Goal: Task Accomplishment & Management: Manage account settings

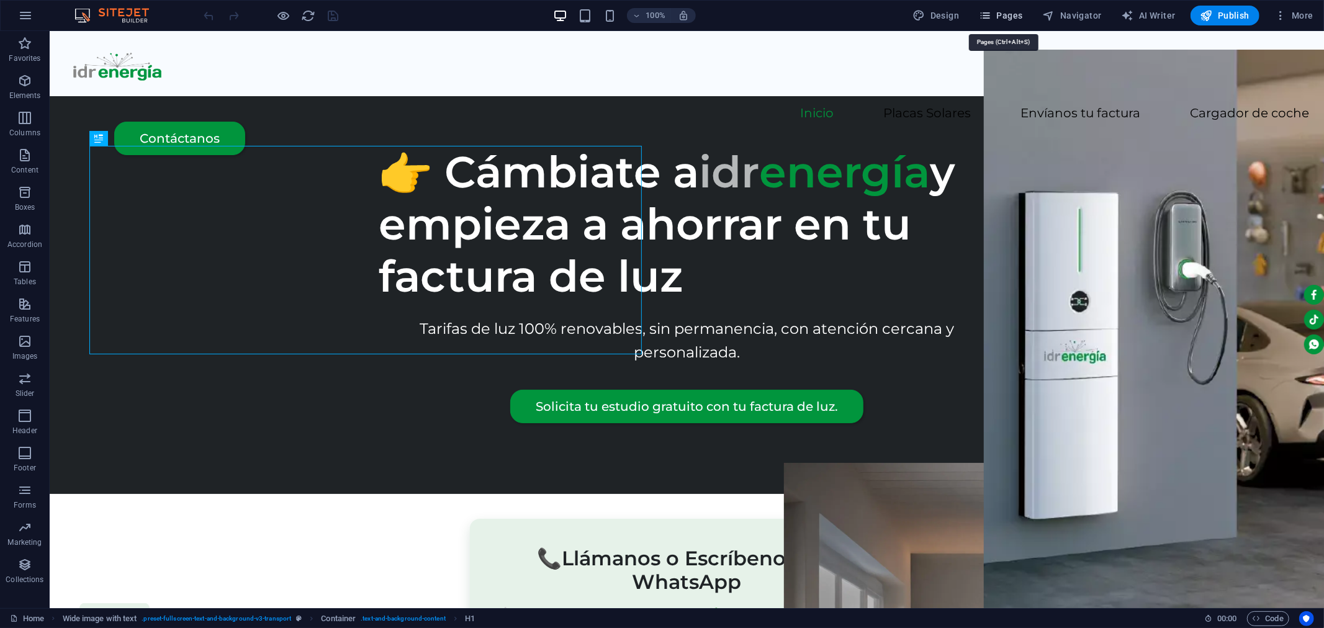
click at [987, 14] on icon "button" at bounding box center [985, 15] width 12 height 12
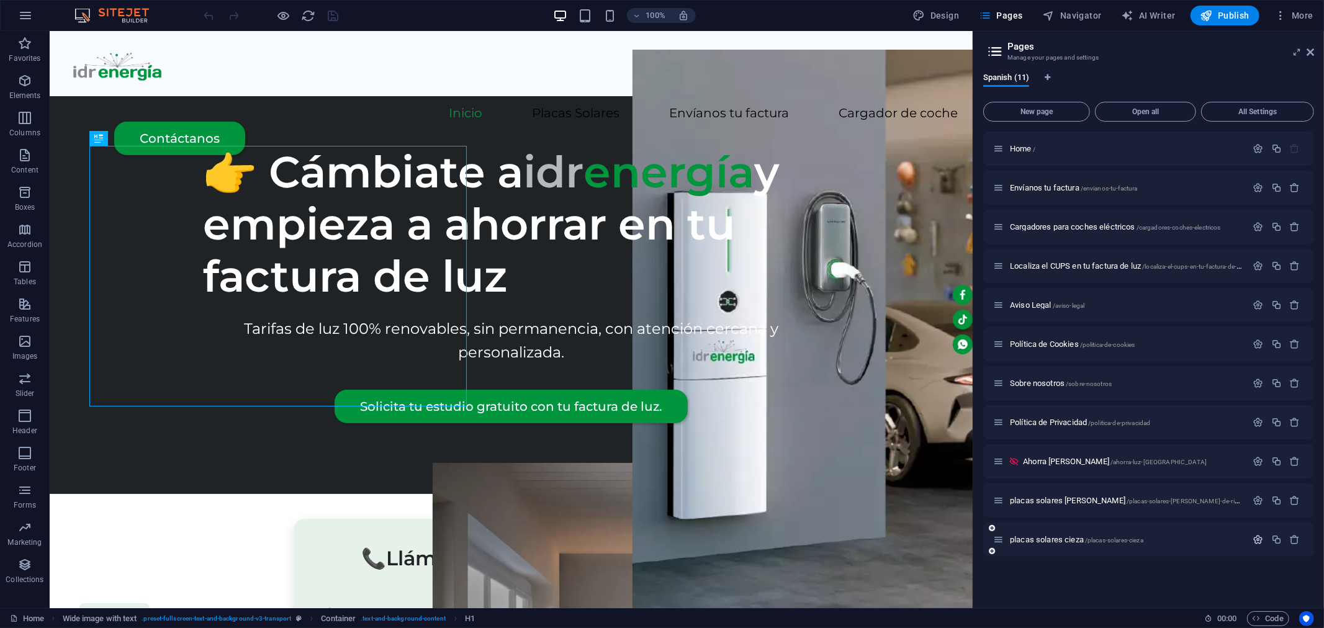
click at [1258, 541] on icon "button" at bounding box center [1258, 539] width 11 height 11
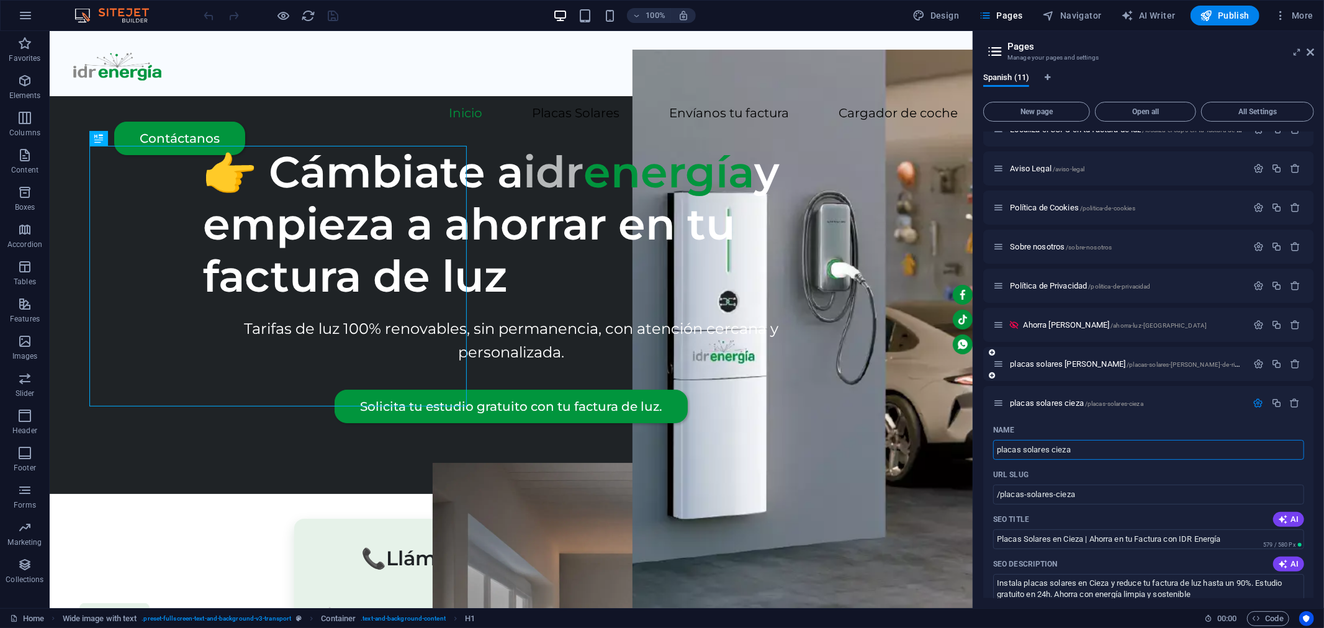
scroll to position [138, 0]
click at [1055, 449] on input "placas solares cieza" at bounding box center [1148, 449] width 311 height 20
type input "placas solares Cieza"
type input "/placas-solares-ieza"
type input "placas solares Cieza"
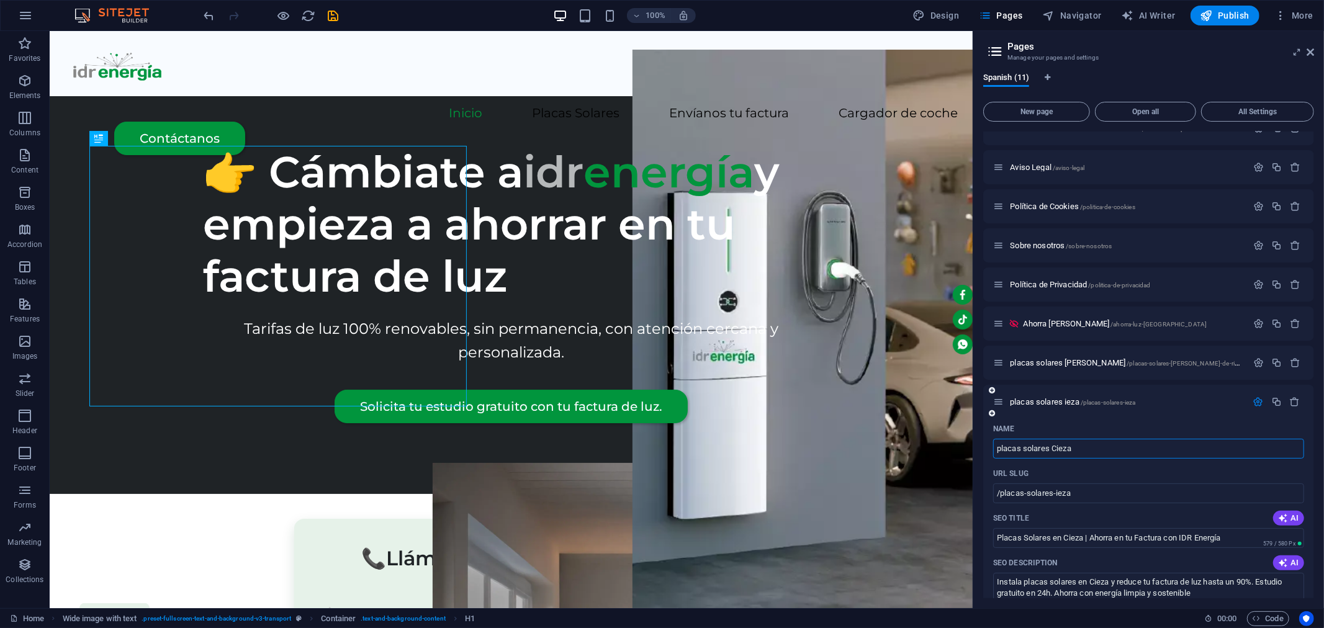
type input "/placas-solares-cieza"
type input "placas solares Cieza"
click at [331, 17] on icon "save" at bounding box center [333, 16] width 14 height 14
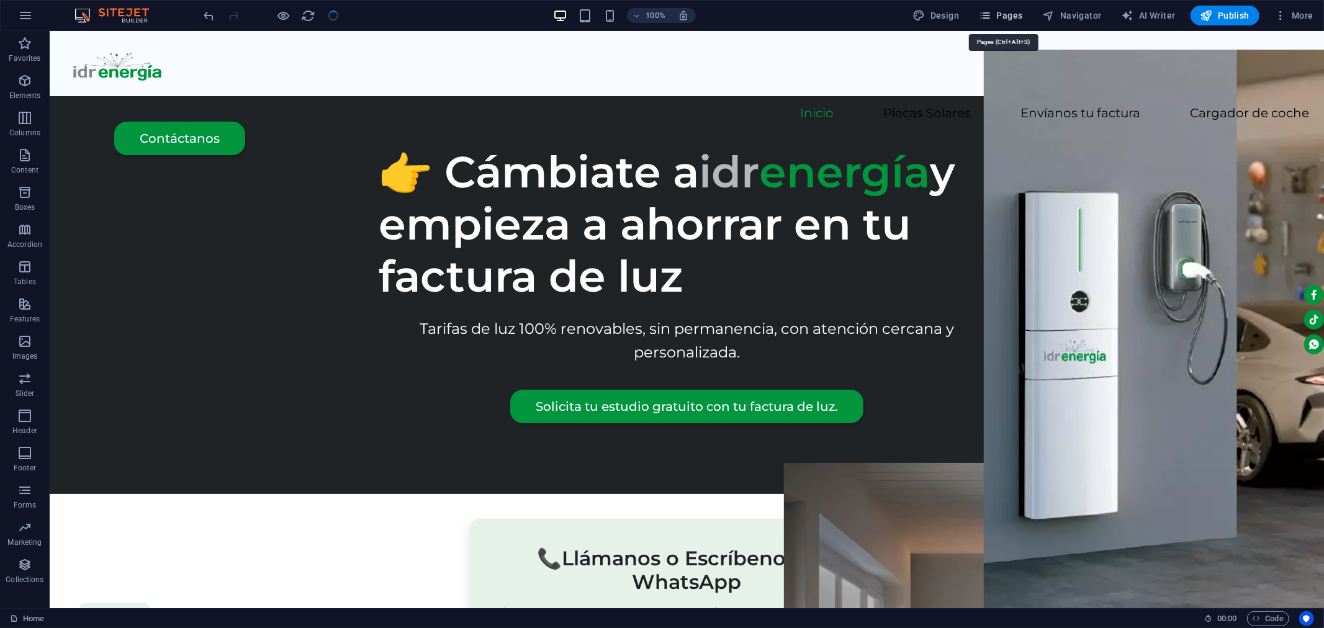
click at [1009, 16] on span "Pages" at bounding box center [1000, 15] width 43 height 12
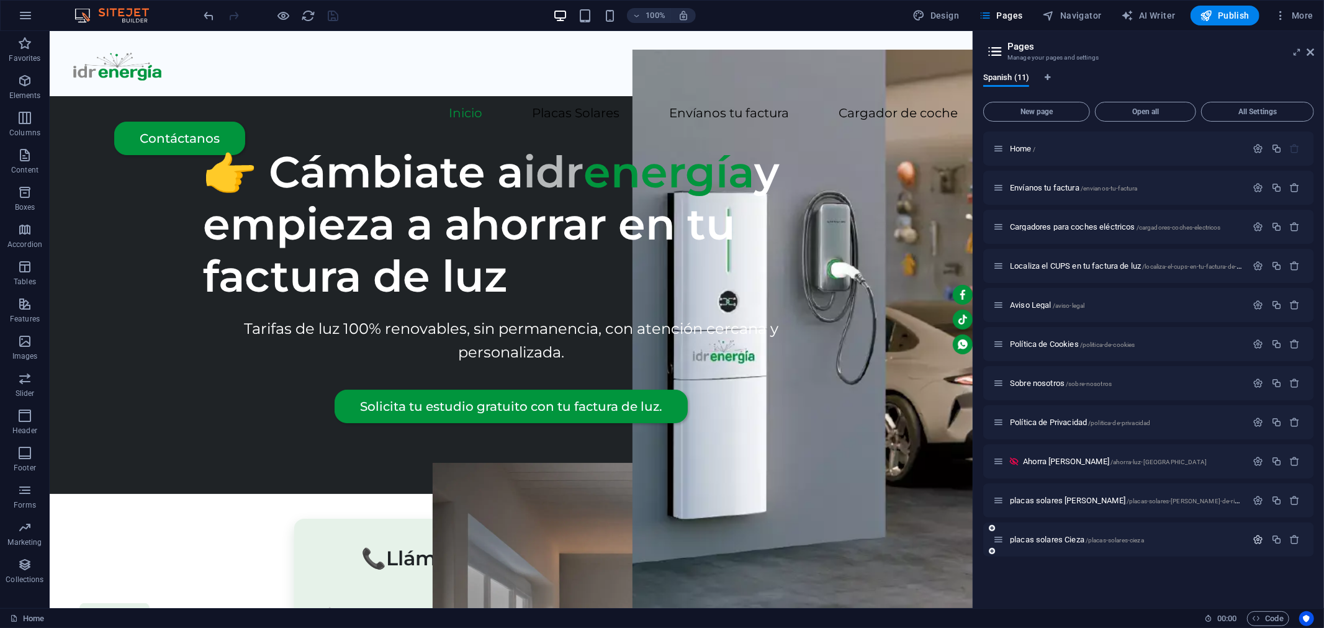
click at [1258, 541] on icon "button" at bounding box center [1258, 539] width 11 height 11
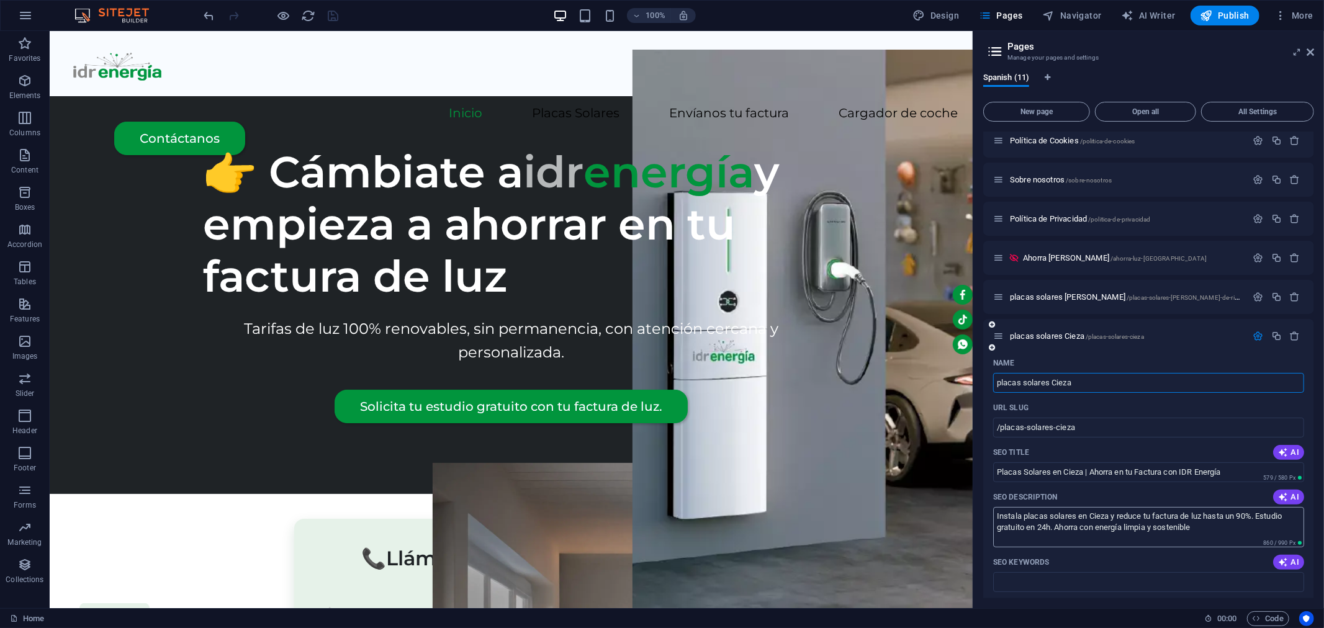
scroll to position [207, 0]
click at [1256, 292] on icon "button" at bounding box center [1258, 294] width 11 height 11
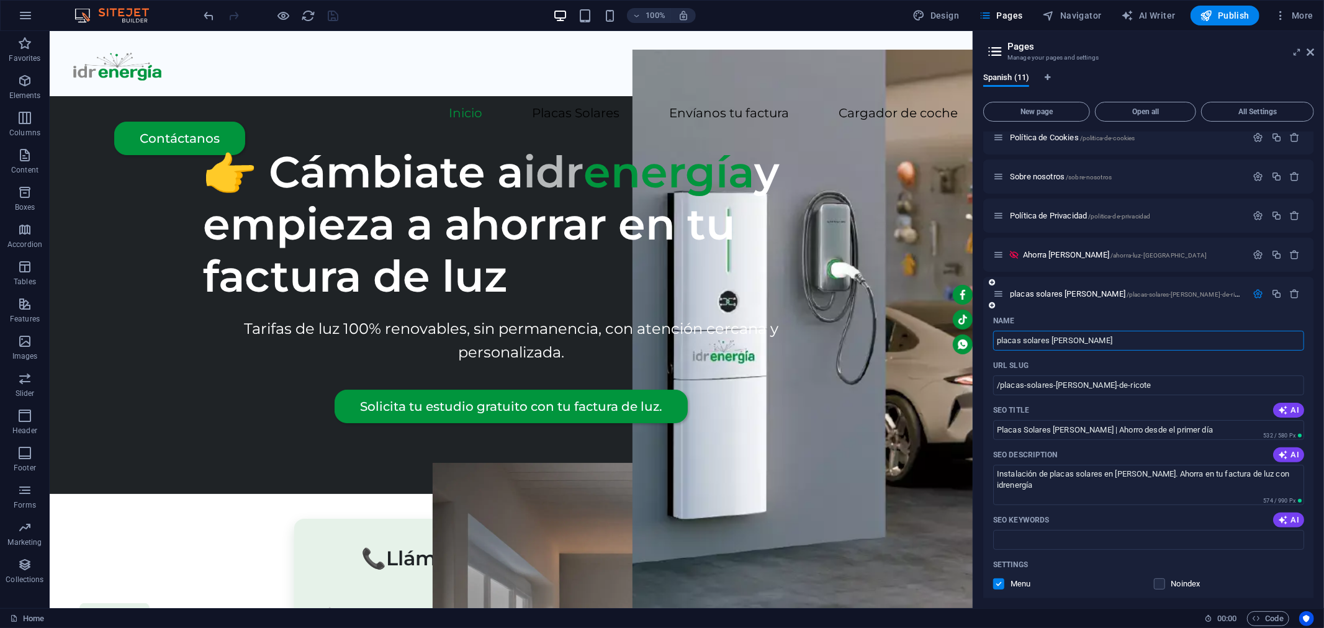
click at [1056, 337] on input "placas solares [PERSON_NAME]" at bounding box center [1148, 341] width 311 height 20
type input "placas solares alle [PERSON_NAME]"
type input "/placas-solares-alle-de-ricote"
type input "placas solares [PERSON_NAME]"
type input "/placas-solares-[PERSON_NAME]-de-ricote"
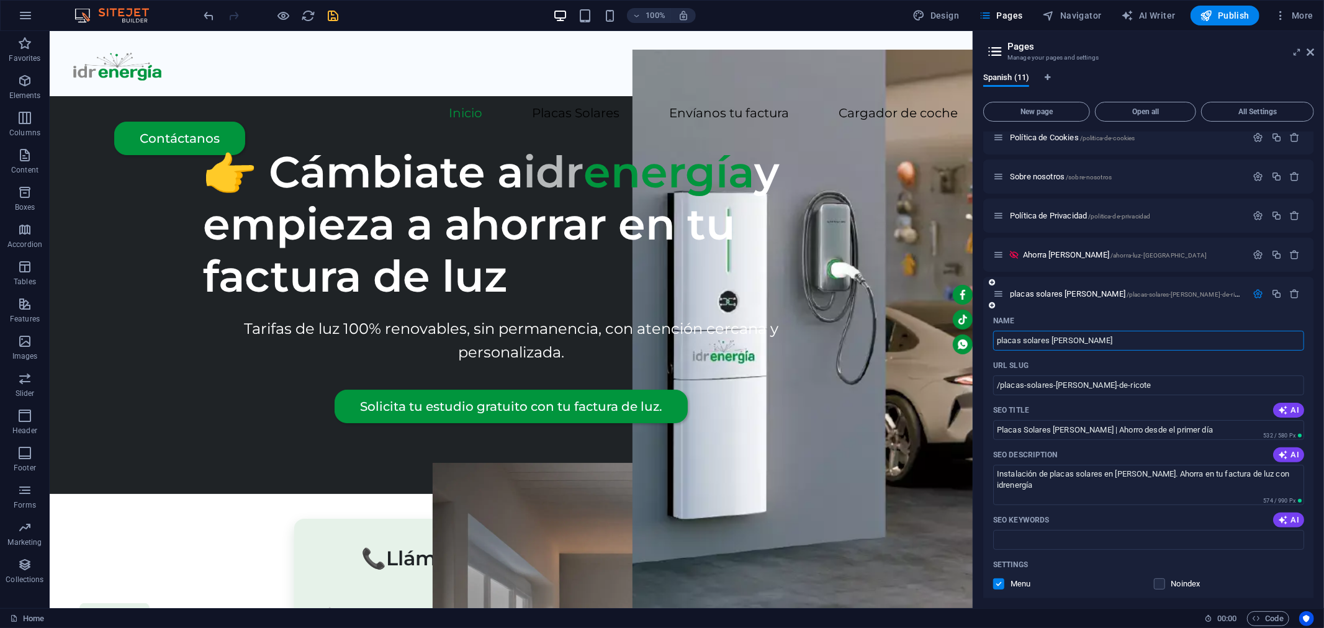
click at [1085, 338] on input "placas solares [PERSON_NAME]" at bounding box center [1148, 341] width 311 height 20
type input "placas solares [PERSON_NAME]"
type input "/placas-solares-[PERSON_NAME]-de-icote"
type input "placas solares [PERSON_NAME]"
type input "/placas-solares-[PERSON_NAME]-de-ricote"
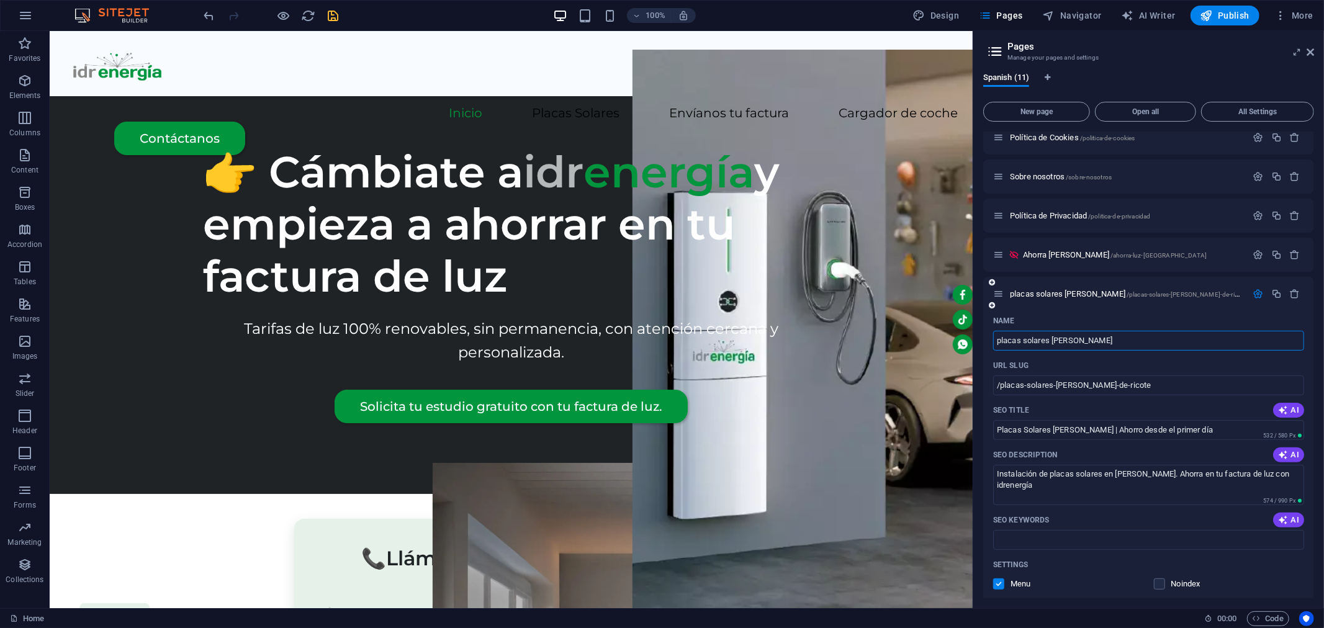
click at [1162, 316] on div "Name" at bounding box center [1148, 321] width 311 height 20
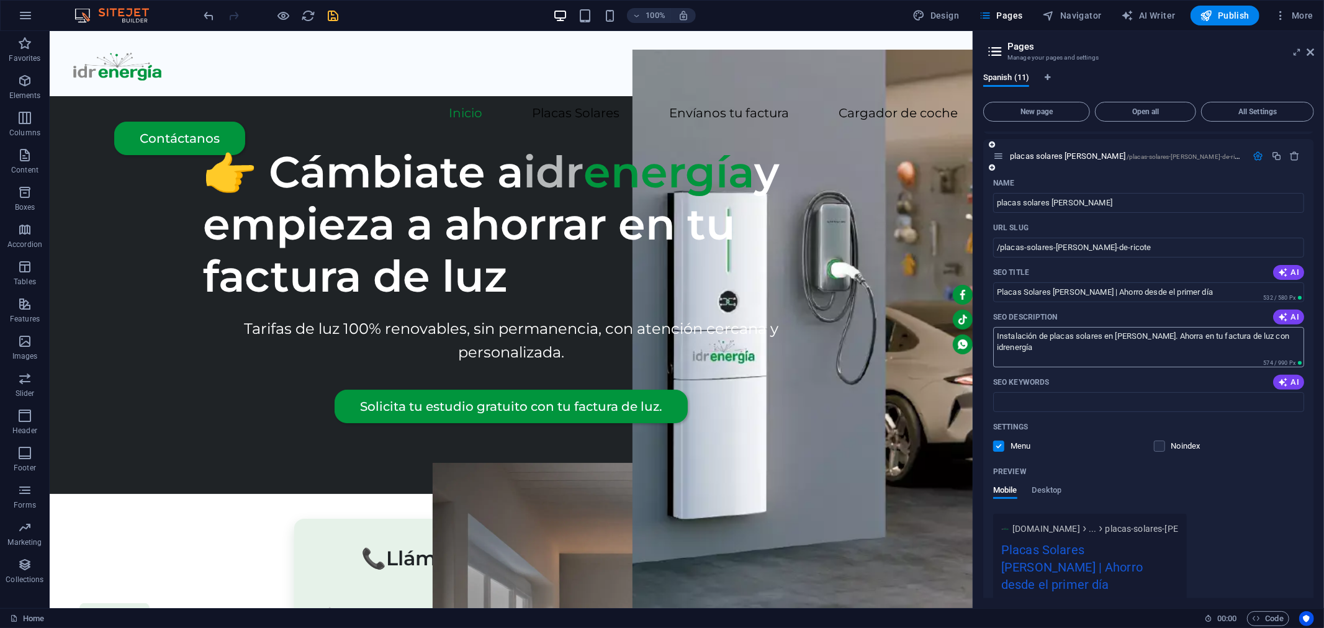
scroll to position [276, 0]
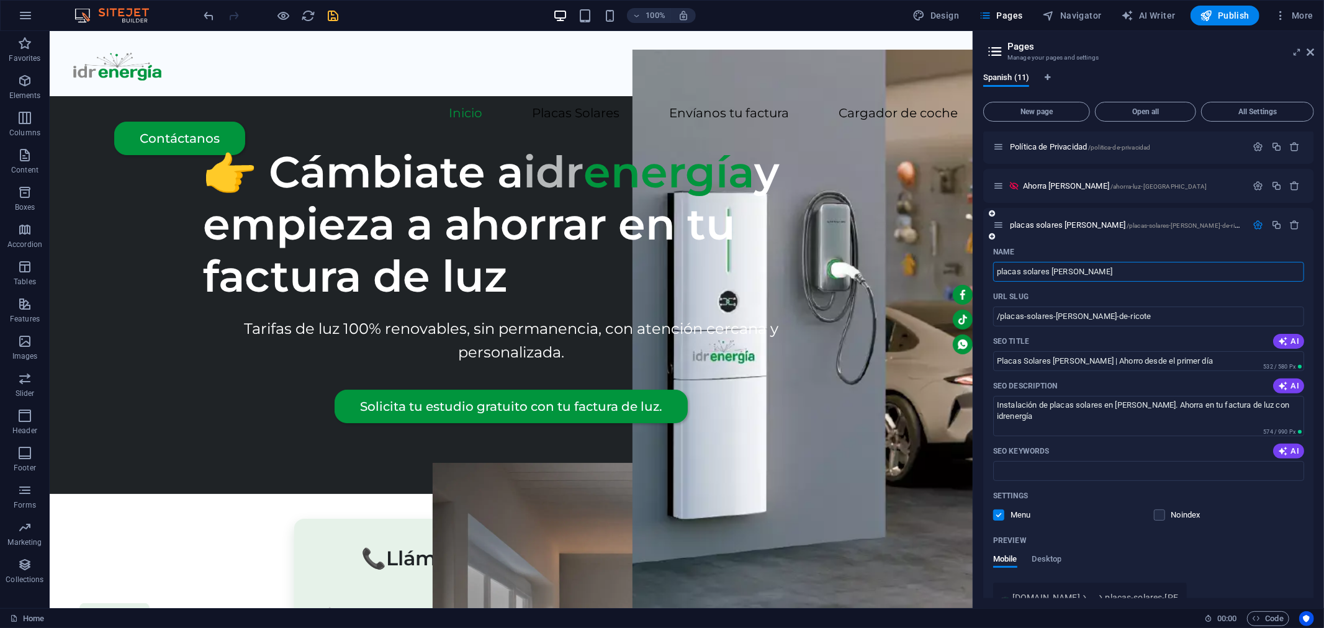
click at [1001, 270] on input "placas solares [PERSON_NAME]" at bounding box center [1148, 272] width 311 height 20
type input "Placas solares [PERSON_NAME]"
type input "/lacas-solares-[PERSON_NAME]-de-ricote"
type input "Placas solares [PERSON_NAME]"
type input "/placas-solares-[PERSON_NAME]-de-ricote"
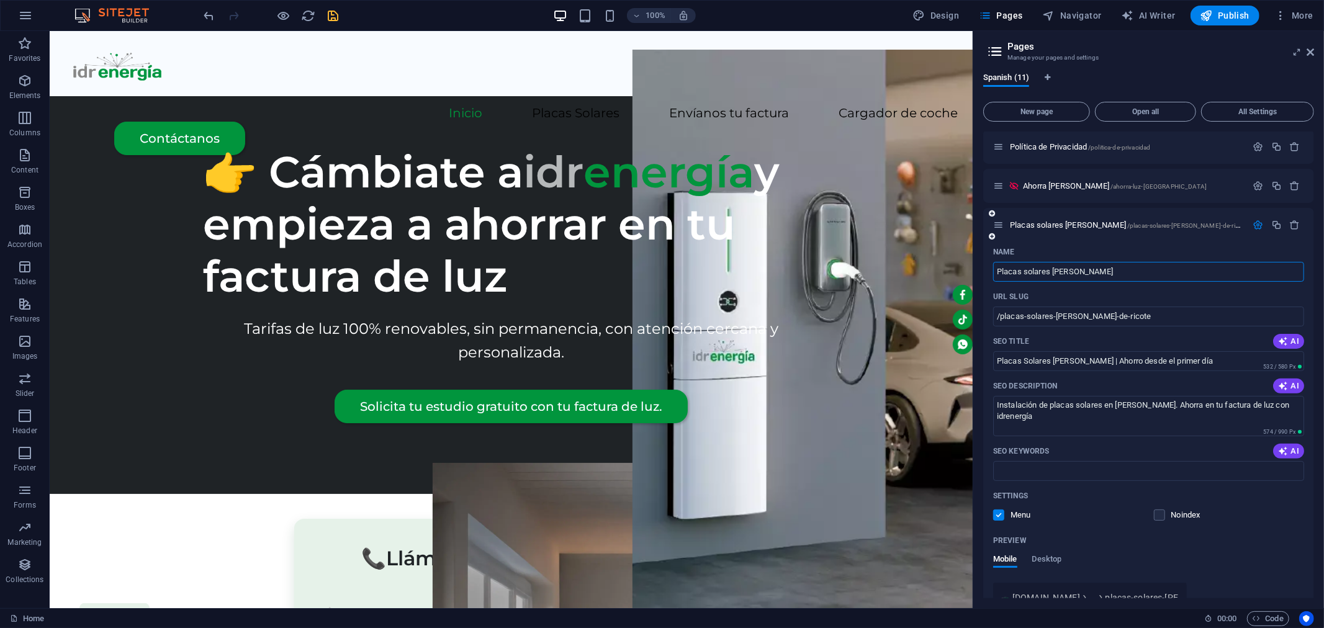
click at [1033, 269] on input "Placas solares [PERSON_NAME]" at bounding box center [1148, 272] width 311 height 20
type input "Placas olares [PERSON_NAME]"
type input "/placas-olares-[PERSON_NAME]-de-ricote"
type input "Placas Solares [PERSON_NAME]"
type input "/placas-solares-[PERSON_NAME]-de-ricote"
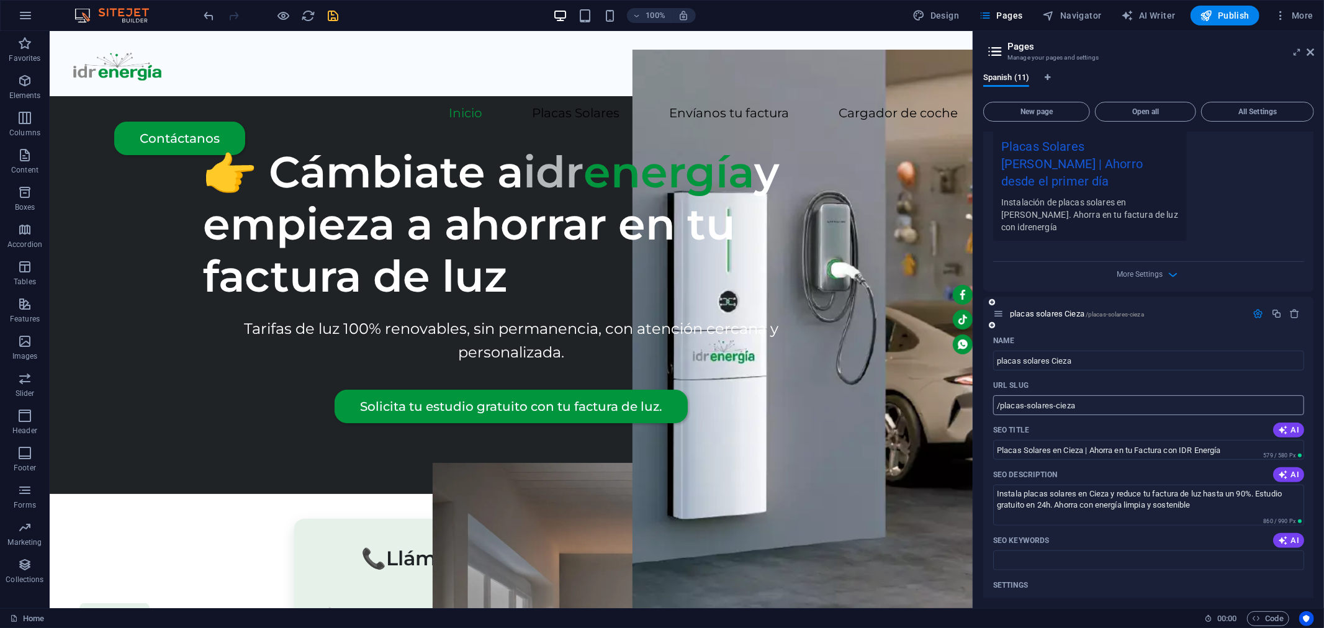
scroll to position [758, 0]
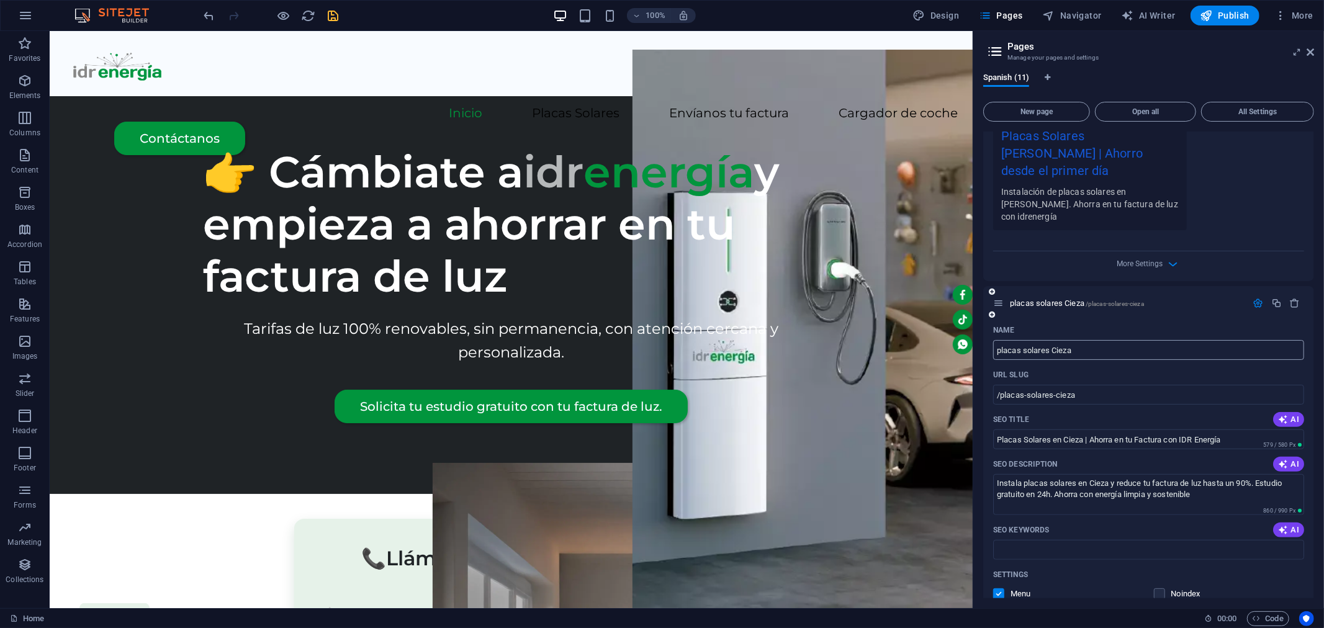
type input "Placas Solares [PERSON_NAME]"
drag, startPoint x: 1000, startPoint y: 332, endPoint x: 1015, endPoint y: 335, distance: 14.6
click at [1001, 340] on input "placas solares Cieza" at bounding box center [1148, 350] width 311 height 20
type input "placas solares Cieza"
type input "/lacas-solares-cieza"
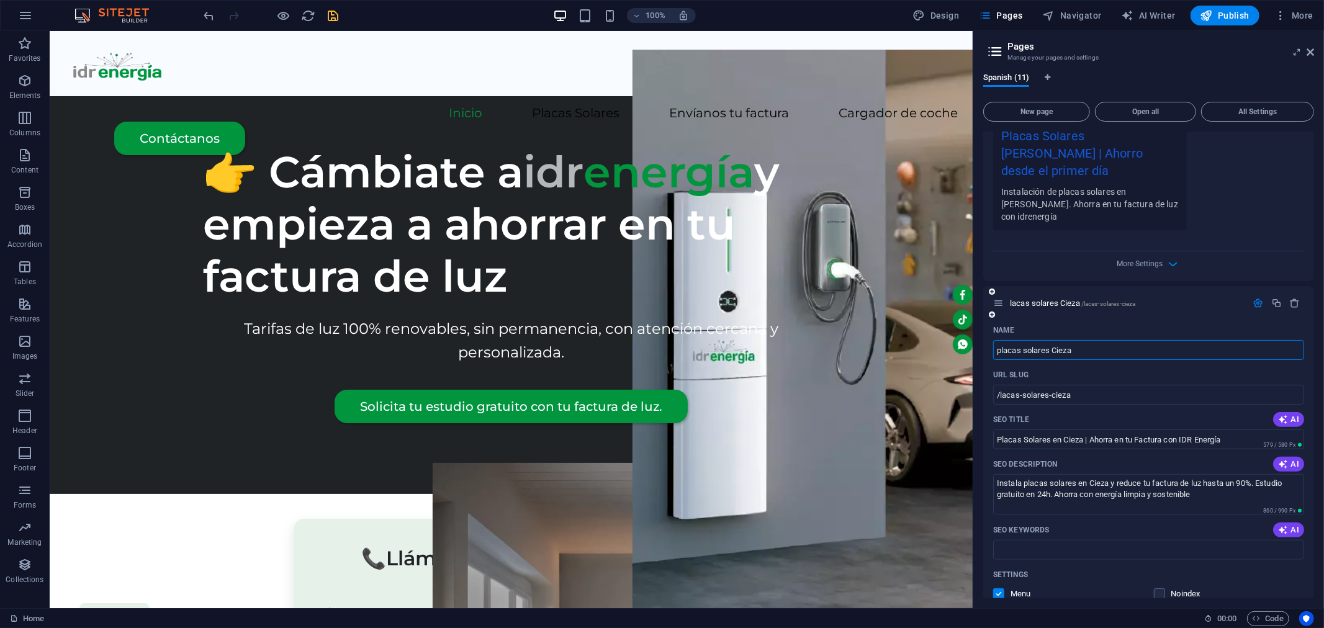
type input "placas solares Cieza"
type input "/placas-solares-cieza"
type input "lacas solares Cieza"
type input "/lacas-solares-cieza"
type input "Placas solares Cieza"
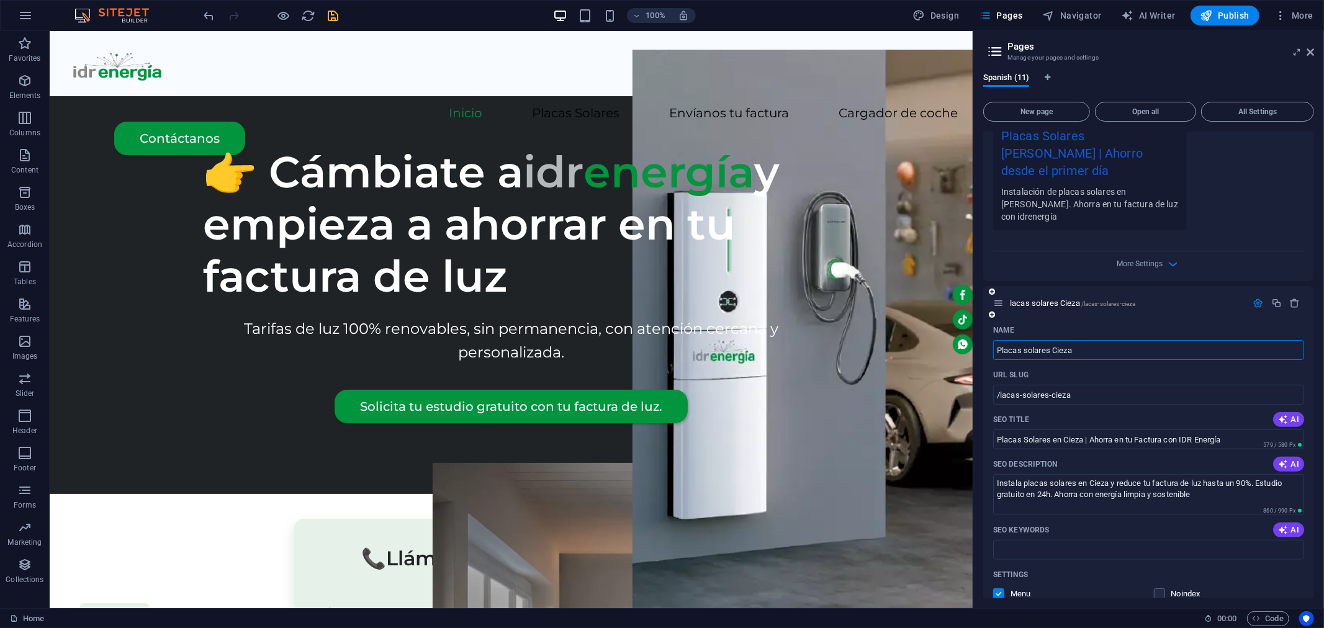
type input "/placas-solares-cieza"
click at [1026, 340] on input "Placas solares Cieza" at bounding box center [1148, 350] width 311 height 20
type input "Placas Solares Cieza"
type input "/placas-olares-cieza"
type input "Placas Solares Cieza"
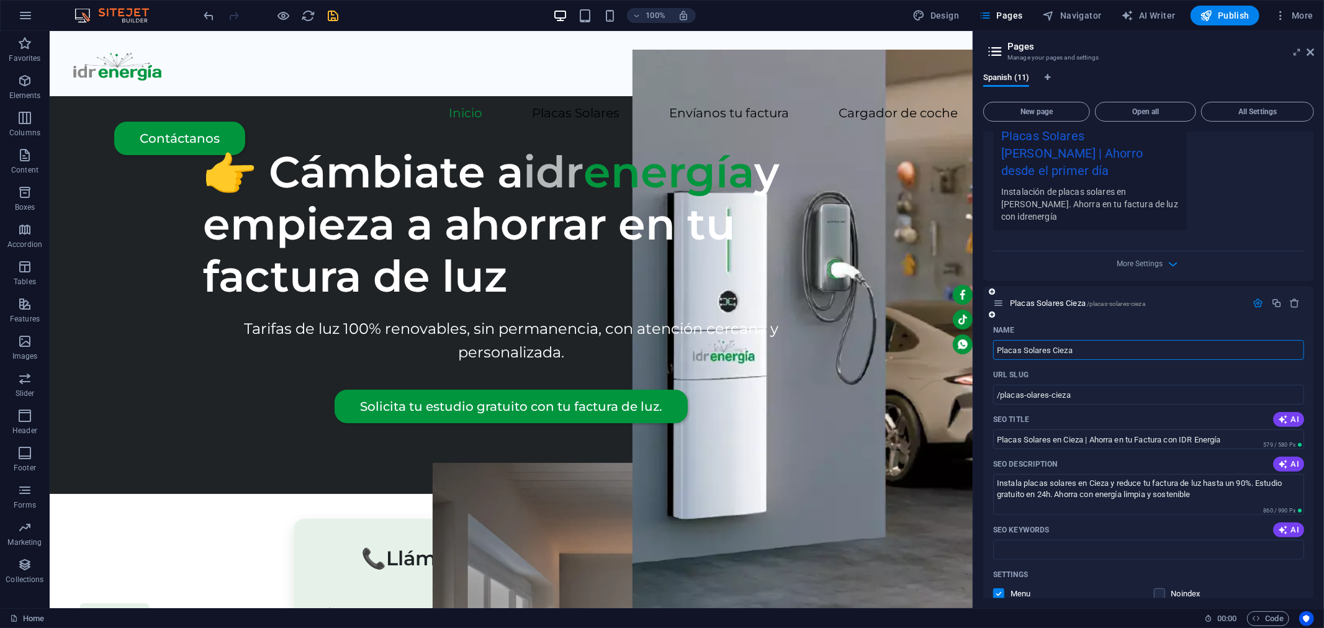
type input "/placas-solares-cieza"
type input "Placas Solares Cieza"
click at [1176, 320] on div "Name" at bounding box center [1148, 330] width 311 height 20
click at [336, 11] on icon "save" at bounding box center [333, 16] width 14 height 14
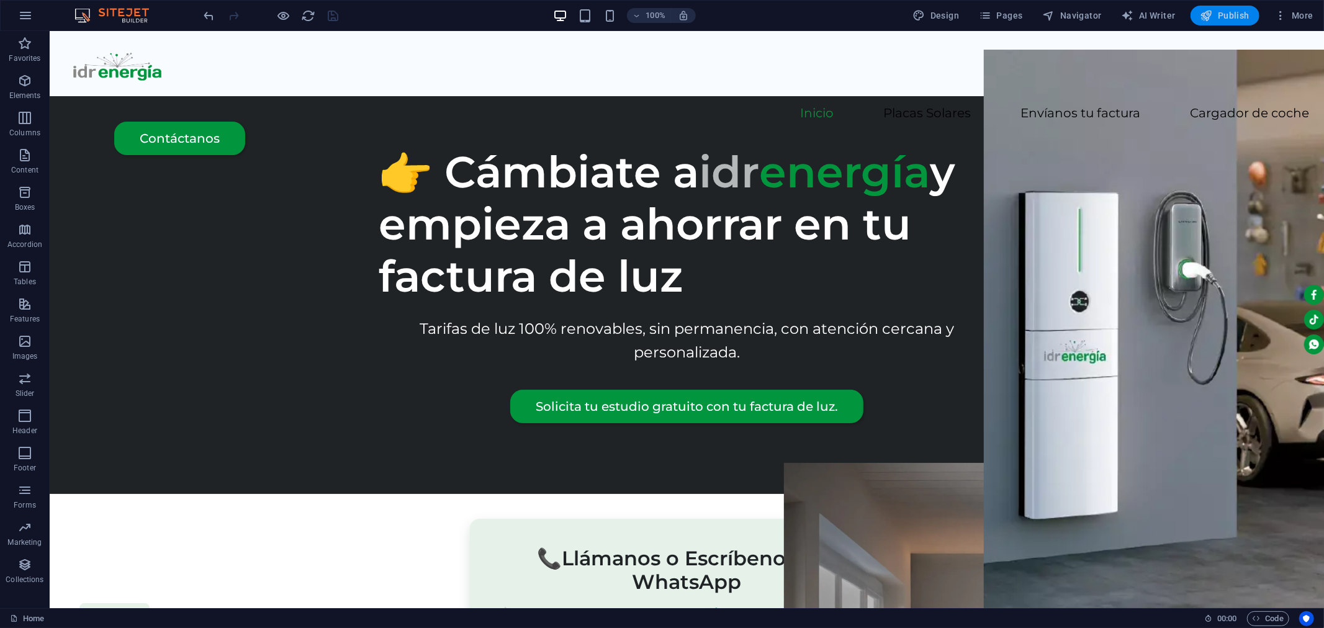
click at [1221, 8] on button "Publish" at bounding box center [1224, 16] width 69 height 20
